Goal: Information Seeking & Learning: Learn about a topic

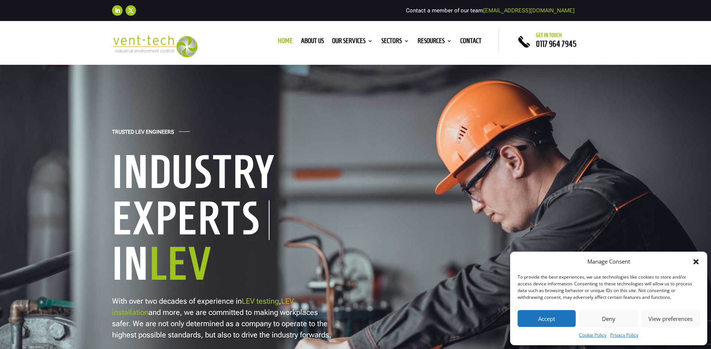
click at [607, 319] on button "Deny" at bounding box center [609, 318] width 58 height 17
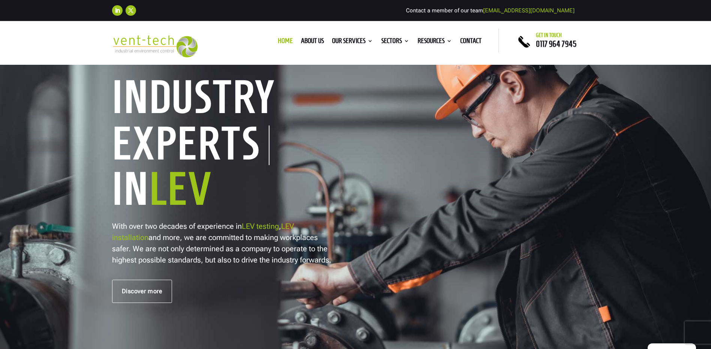
scroll to position [37, 0]
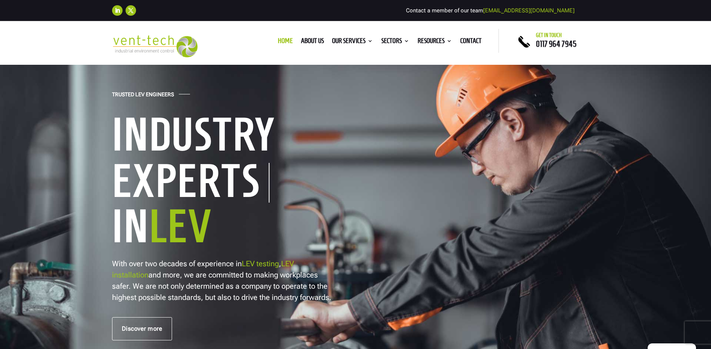
click at [261, 261] on link "LEV testing" at bounding box center [260, 263] width 37 height 9
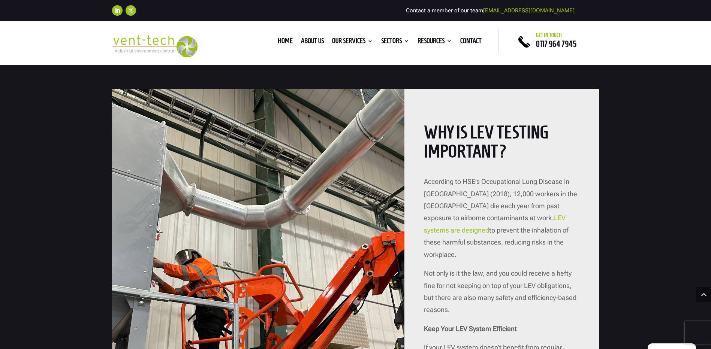
scroll to position [787, 0]
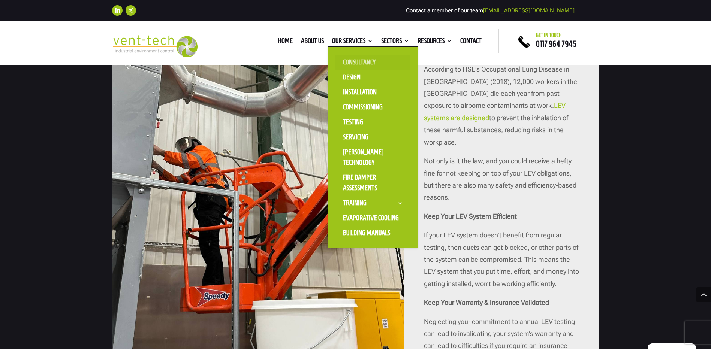
click at [355, 61] on link "Consultancy" at bounding box center [373, 62] width 75 height 15
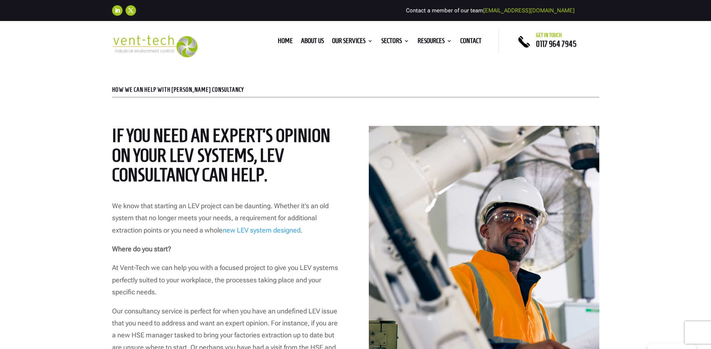
scroll to position [112, 0]
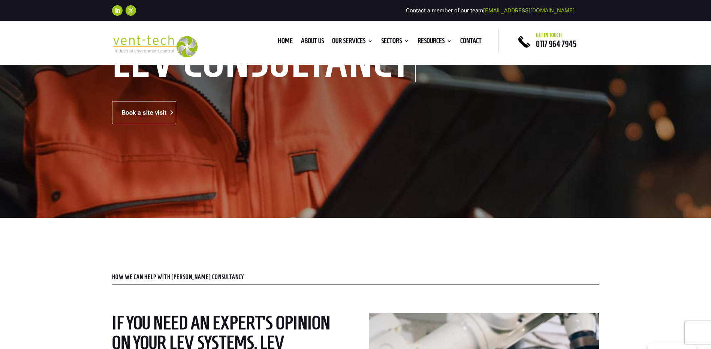
click at [166, 106] on link "Book a site visit" at bounding box center [144, 112] width 64 height 23
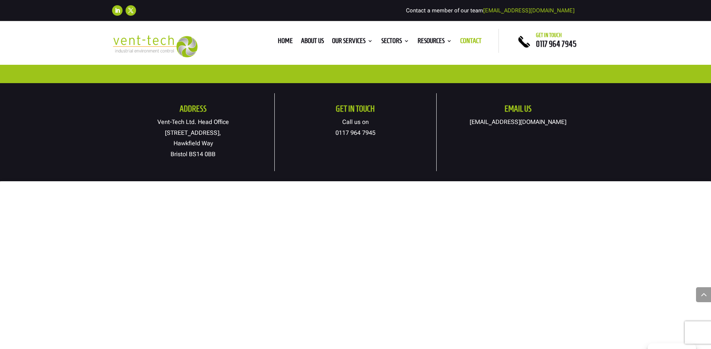
scroll to position [300, 0]
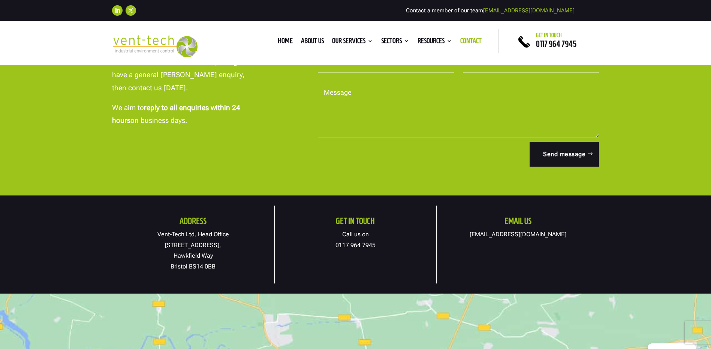
click at [527, 234] on link "[EMAIL_ADDRESS][DOMAIN_NAME]" at bounding box center [518, 234] width 97 height 7
click at [106, 212] on div "Address Vent-Tech Ltd. Head Office 19A Osprey Court, Hawkfield Way Bristol BS14…" at bounding box center [355, 245] width 711 height 98
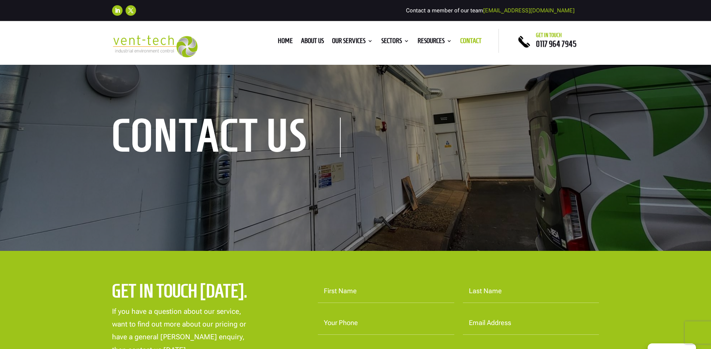
scroll to position [0, 0]
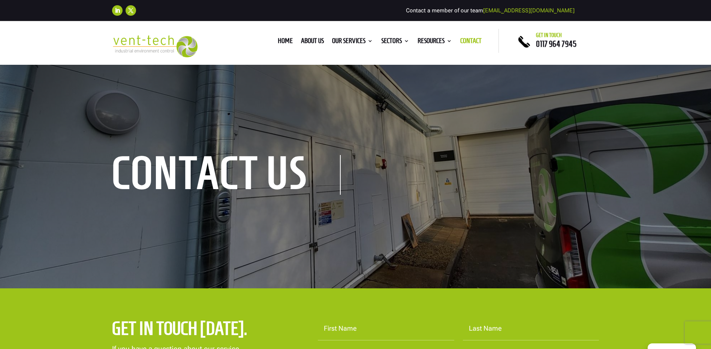
click at [325, 173] on h1 "contact us" at bounding box center [226, 175] width 229 height 40
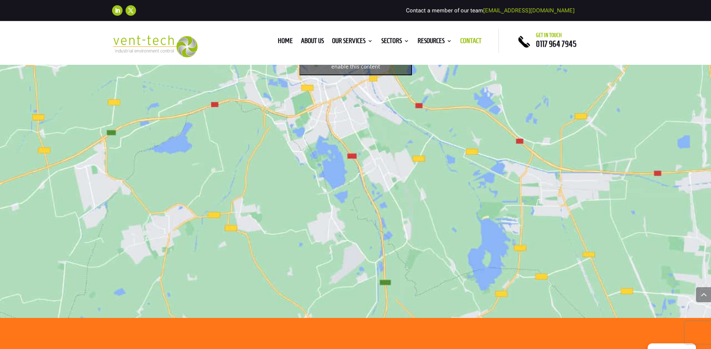
scroll to position [712, 0]
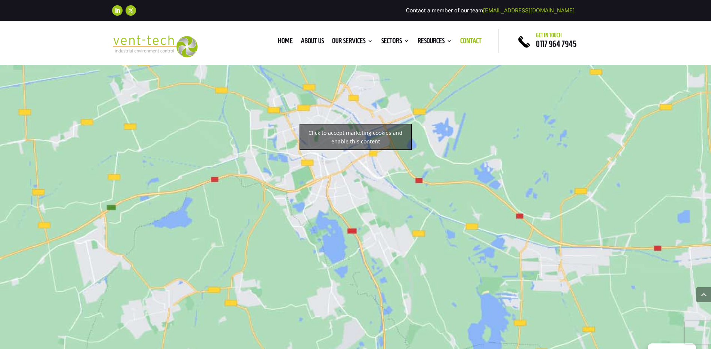
click at [373, 140] on button "Click to accept marketing cookies and enable this content" at bounding box center [356, 137] width 112 height 26
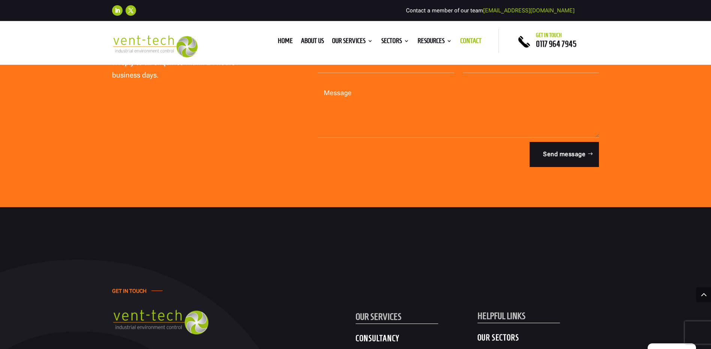
scroll to position [1012, 0]
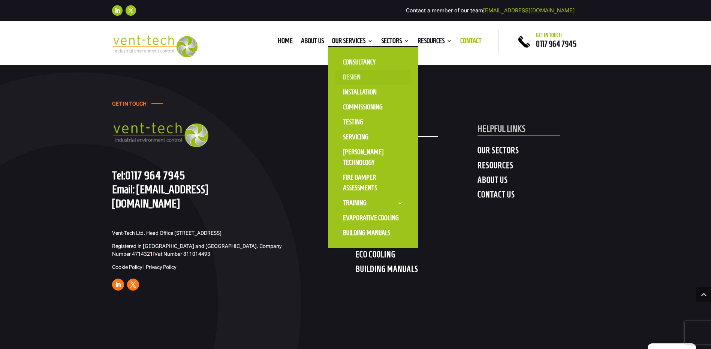
click at [352, 73] on link "Design" at bounding box center [373, 77] width 75 height 15
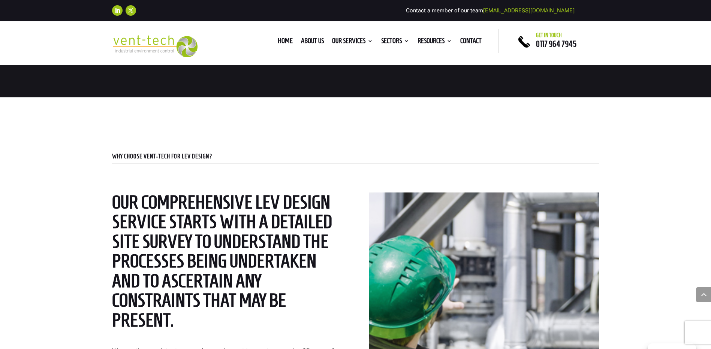
scroll to position [1125, 0]
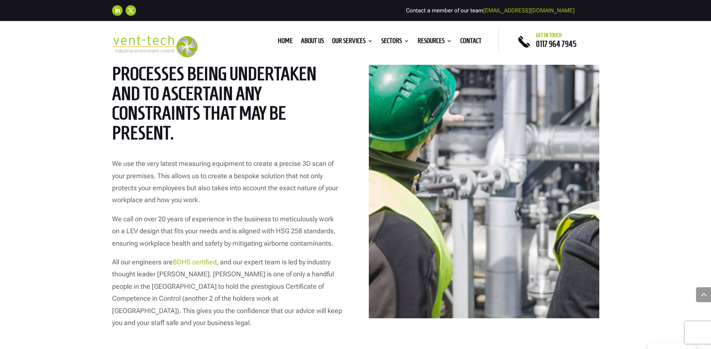
drag, startPoint x: 130, startPoint y: 156, endPoint x: 138, endPoint y: 157, distance: 7.5
click at [130, 156] on div "Our comprehensive LEV design service starts with a detailed site survey to unde…" at bounding box center [227, 161] width 230 height 313
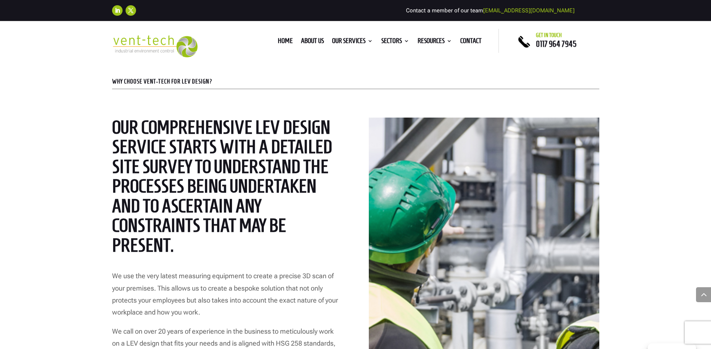
scroll to position [1050, 0]
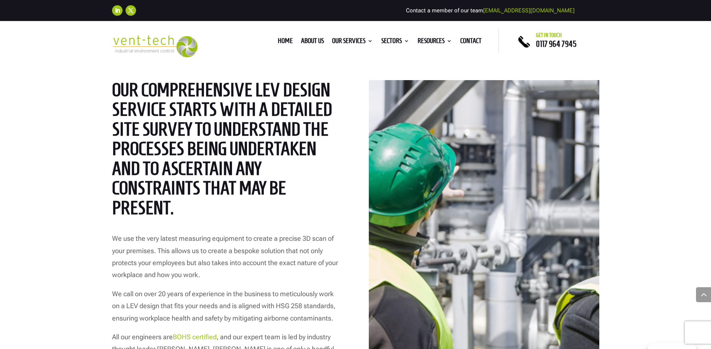
click at [672, 55] on div "Home About us Our Services Consultancy Design Installation Commissioning Testin…" at bounding box center [355, 42] width 711 height 43
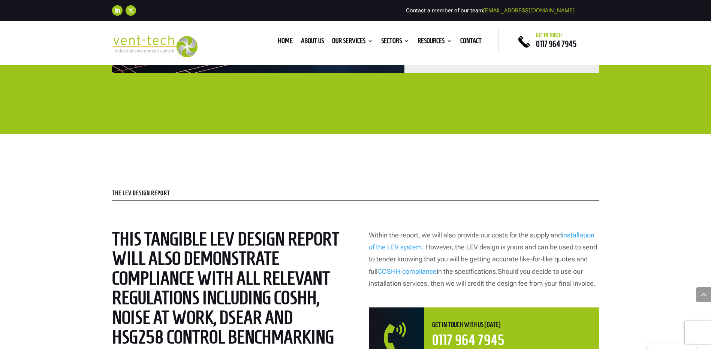
scroll to position [1987, 0]
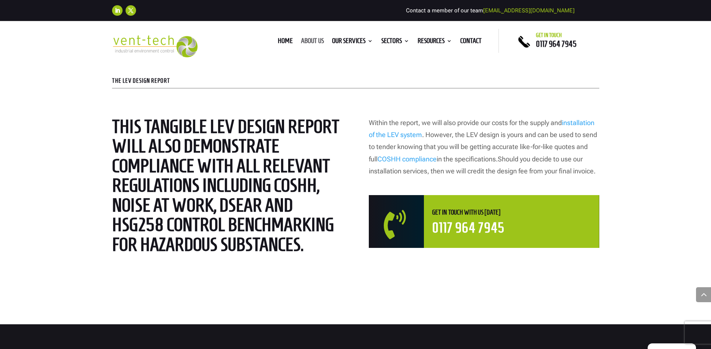
click at [308, 38] on link "About us" at bounding box center [312, 42] width 23 height 8
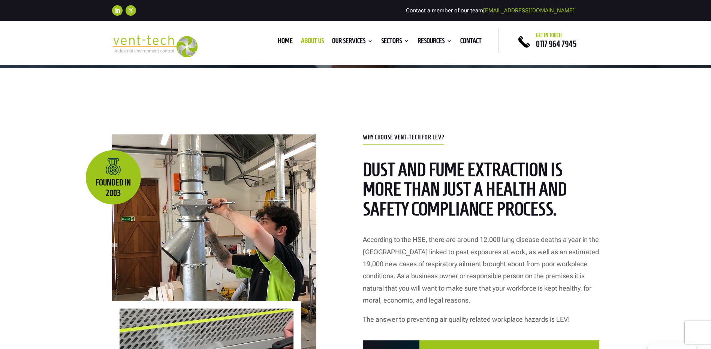
scroll to position [225, 0]
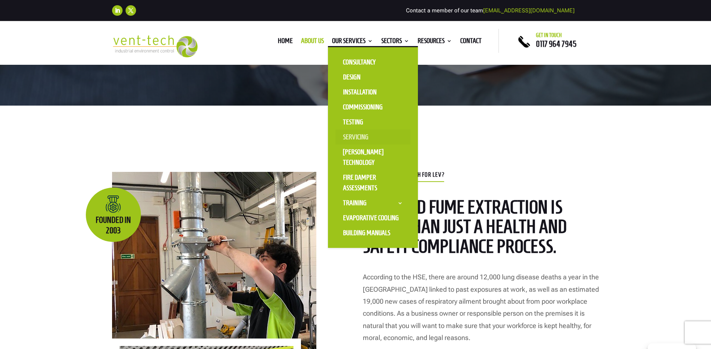
click at [351, 136] on link "Servicing" at bounding box center [373, 137] width 75 height 15
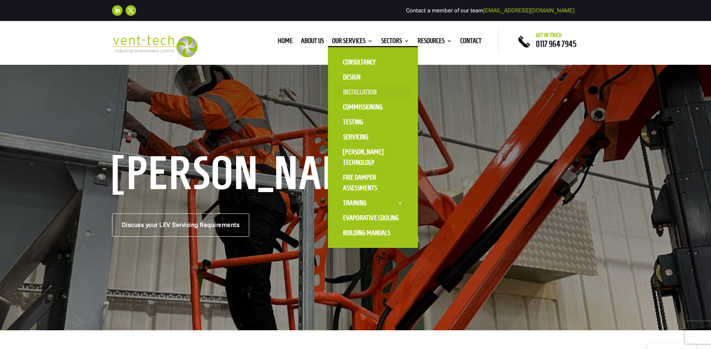
click at [353, 90] on link "Installation" at bounding box center [373, 92] width 75 height 15
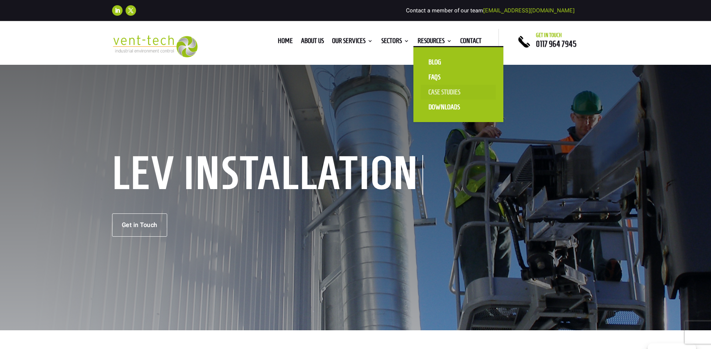
click at [436, 92] on link "Case Studies" at bounding box center [458, 92] width 75 height 15
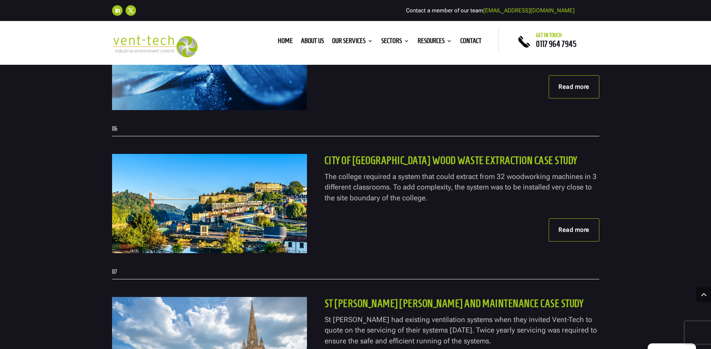
scroll to position [975, 0]
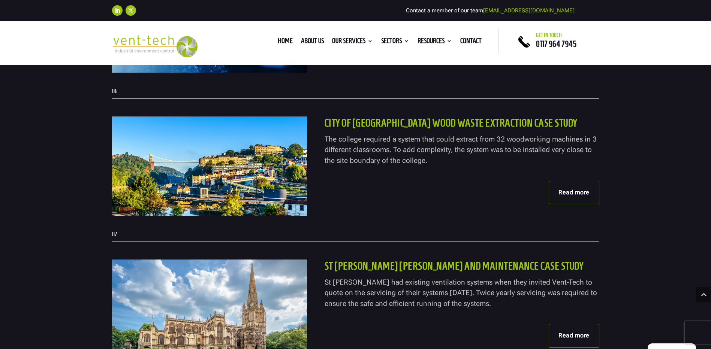
click at [580, 196] on link "Read more" at bounding box center [574, 192] width 51 height 23
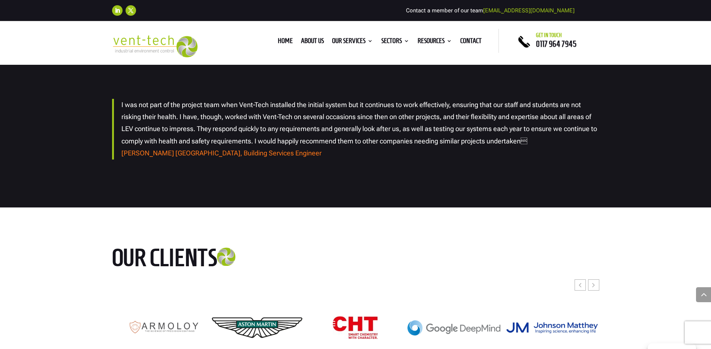
scroll to position [1312, 0]
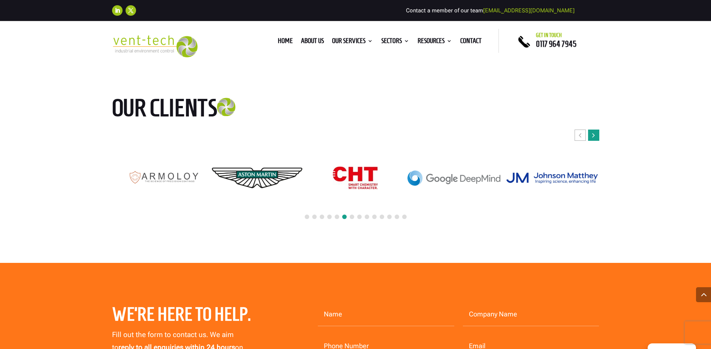
click at [597, 133] on div "Next slide" at bounding box center [593, 135] width 11 height 11
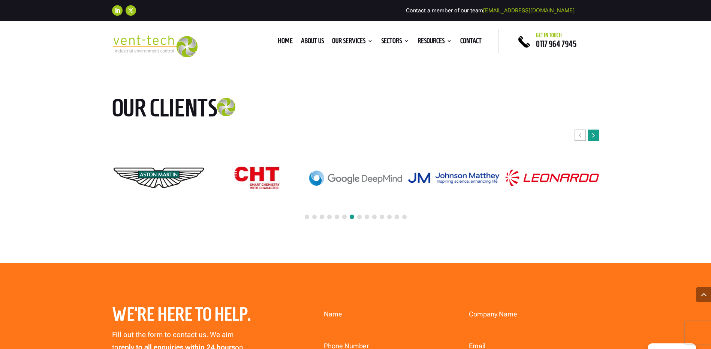
click at [597, 133] on div "Next slide" at bounding box center [593, 135] width 11 height 11
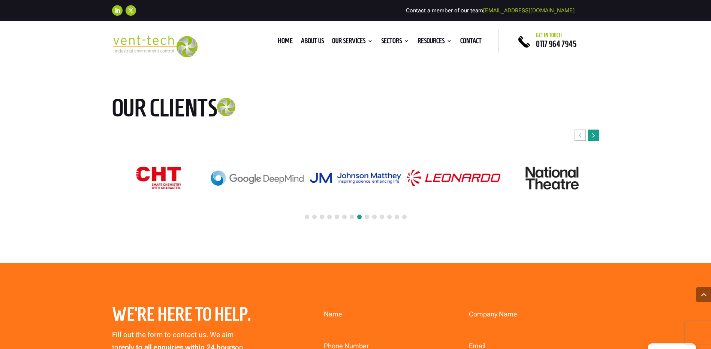
click at [597, 133] on div "Next slide" at bounding box center [593, 135] width 11 height 11
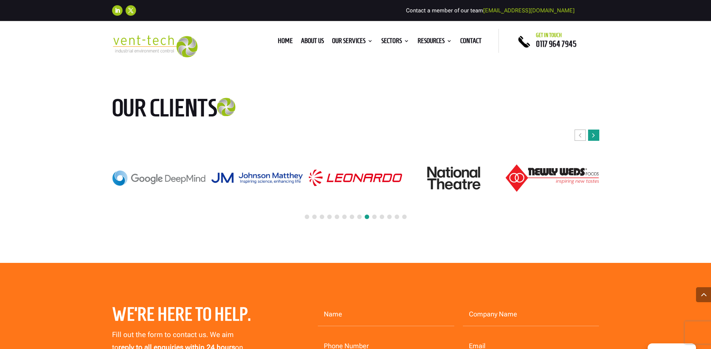
click at [597, 133] on div "Next slide" at bounding box center [593, 135] width 11 height 11
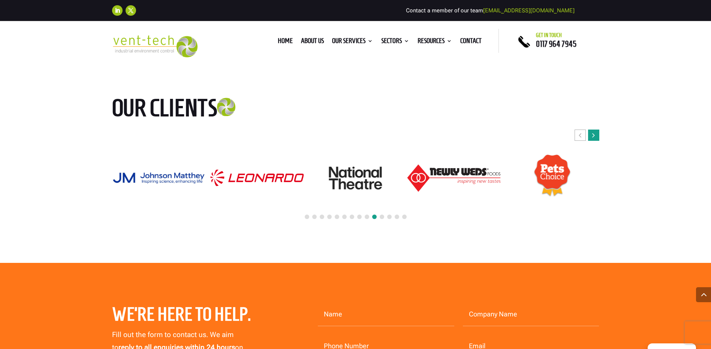
click at [597, 133] on div "Next slide" at bounding box center [593, 135] width 11 height 11
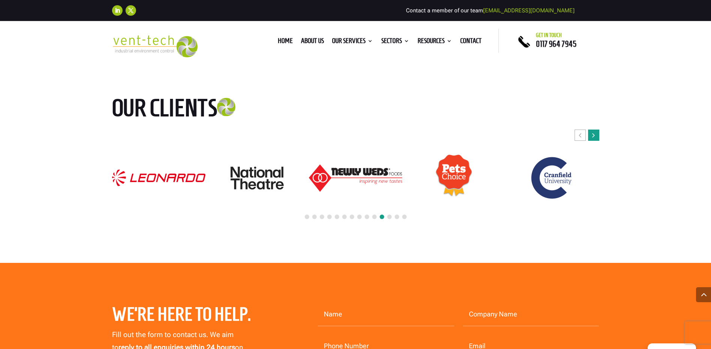
click at [597, 133] on div "Next slide" at bounding box center [593, 135] width 11 height 11
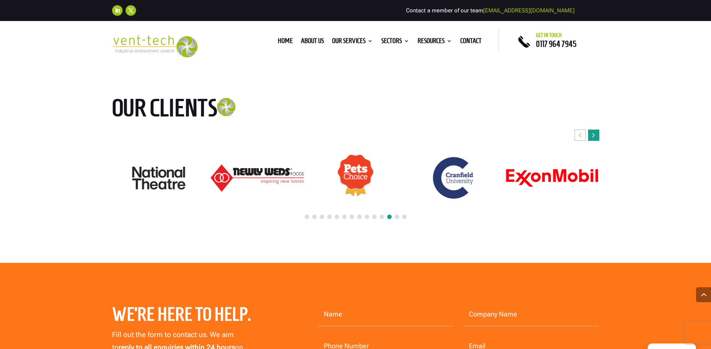
click at [596, 135] on div "Next slide" at bounding box center [593, 135] width 11 height 11
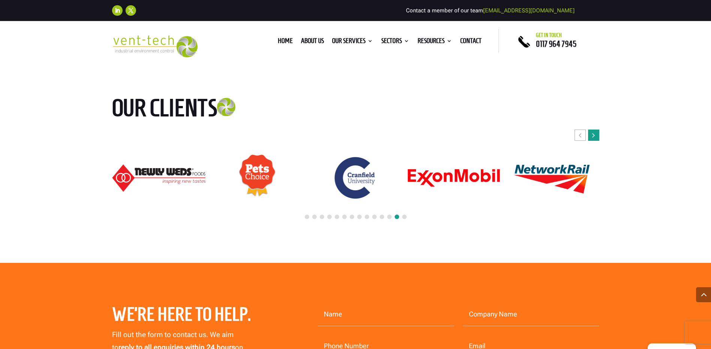
click at [596, 135] on div "Next slide" at bounding box center [593, 135] width 11 height 11
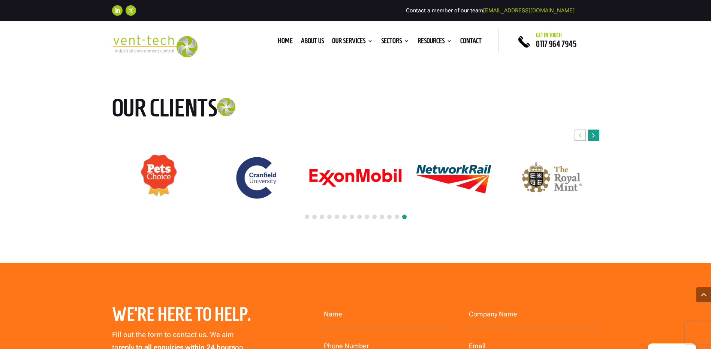
click at [596, 135] on div "Next slide" at bounding box center [593, 135] width 11 height 11
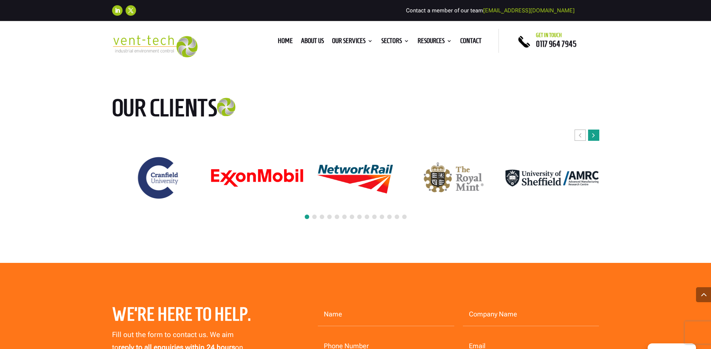
click at [596, 135] on div "Next slide" at bounding box center [593, 135] width 11 height 11
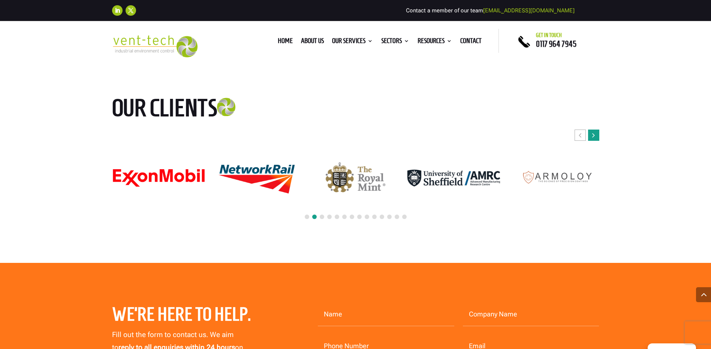
click at [596, 135] on div "Next slide" at bounding box center [593, 135] width 11 height 11
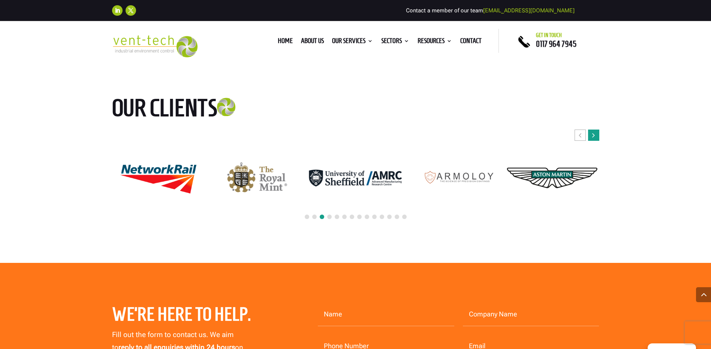
click at [596, 135] on div "Next slide" at bounding box center [593, 135] width 11 height 11
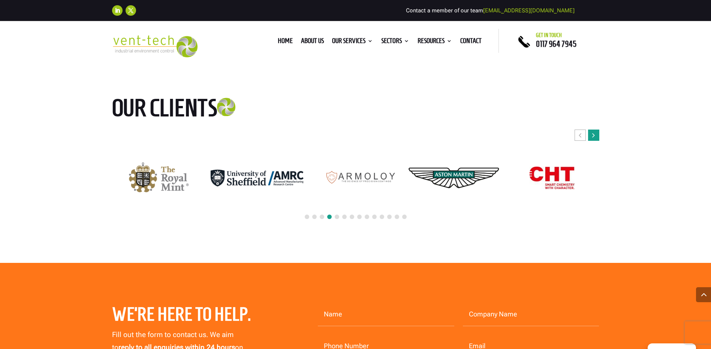
click at [596, 134] on div "Next slide" at bounding box center [593, 135] width 11 height 11
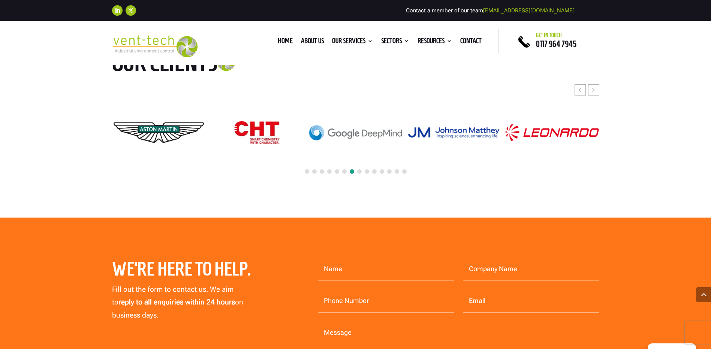
scroll to position [1245, 0]
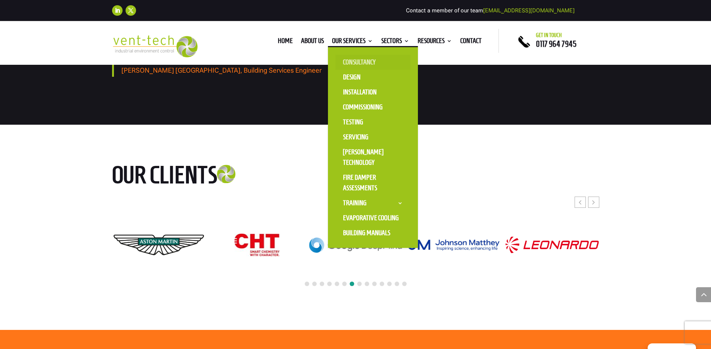
click at [348, 63] on link "Consultancy" at bounding box center [373, 62] width 75 height 15
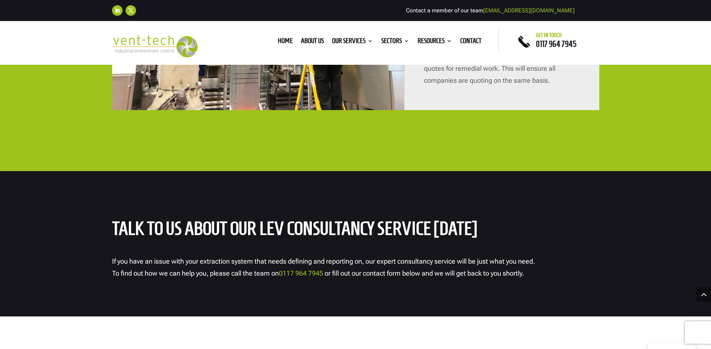
scroll to position [1725, 0]
